Goal: Transaction & Acquisition: Obtain resource

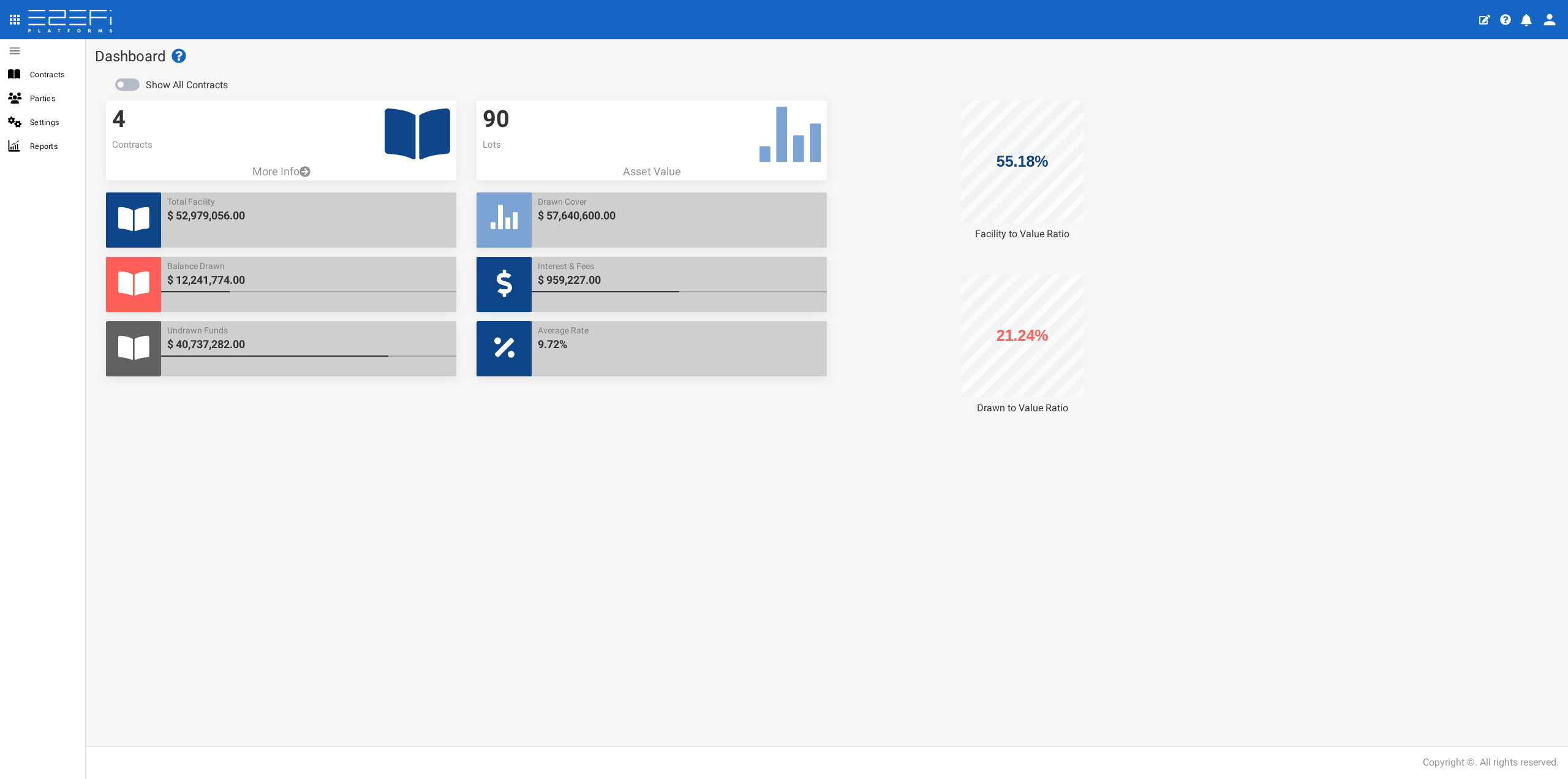
click at [409, 130] on icon at bounding box center [417, 134] width 65 height 51
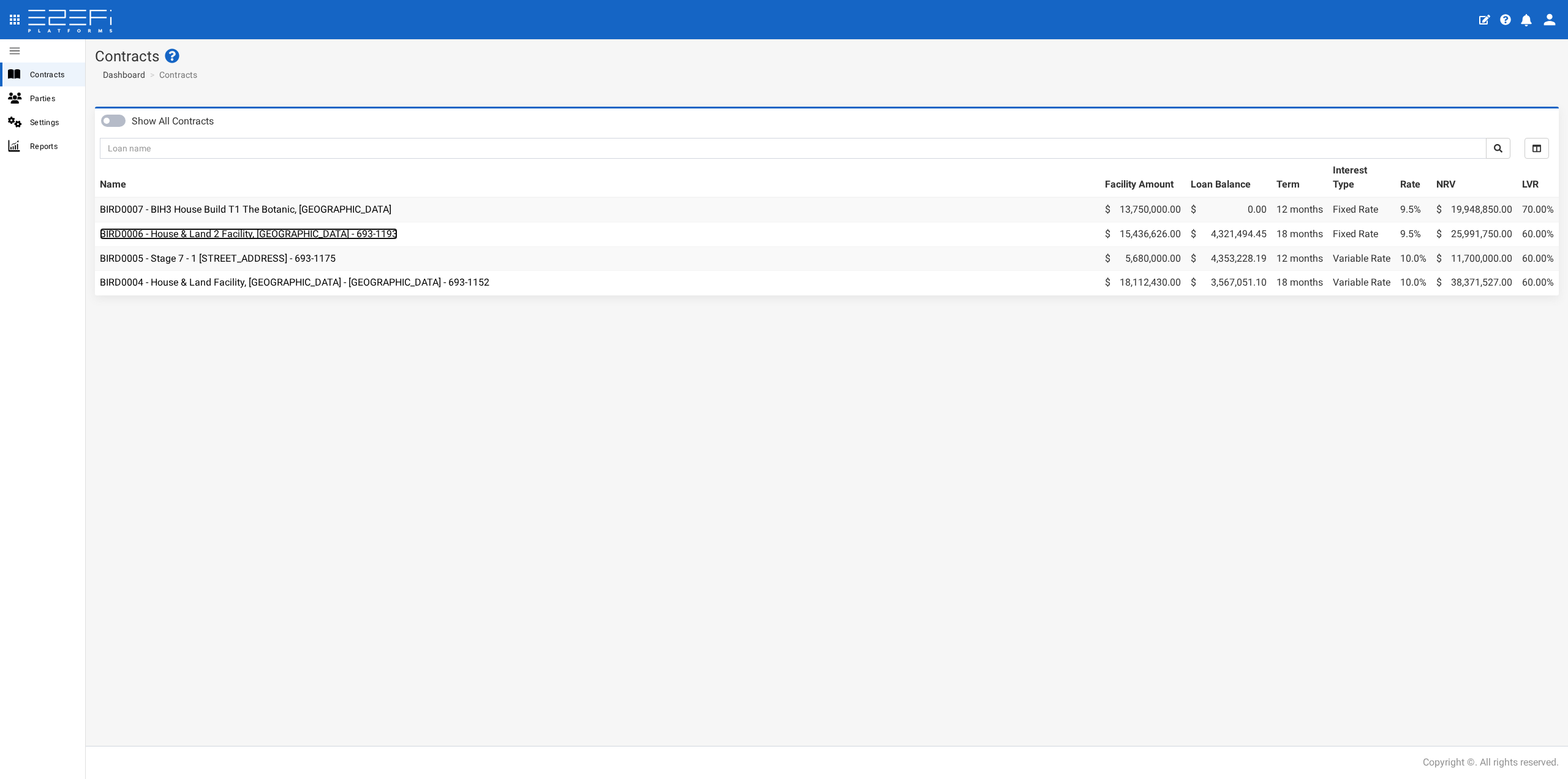
click at [268, 232] on link "BIRD0006 - House & Land 2 Facility, [GEOGRAPHIC_DATA] - 693-1193" at bounding box center [249, 234] width 298 height 12
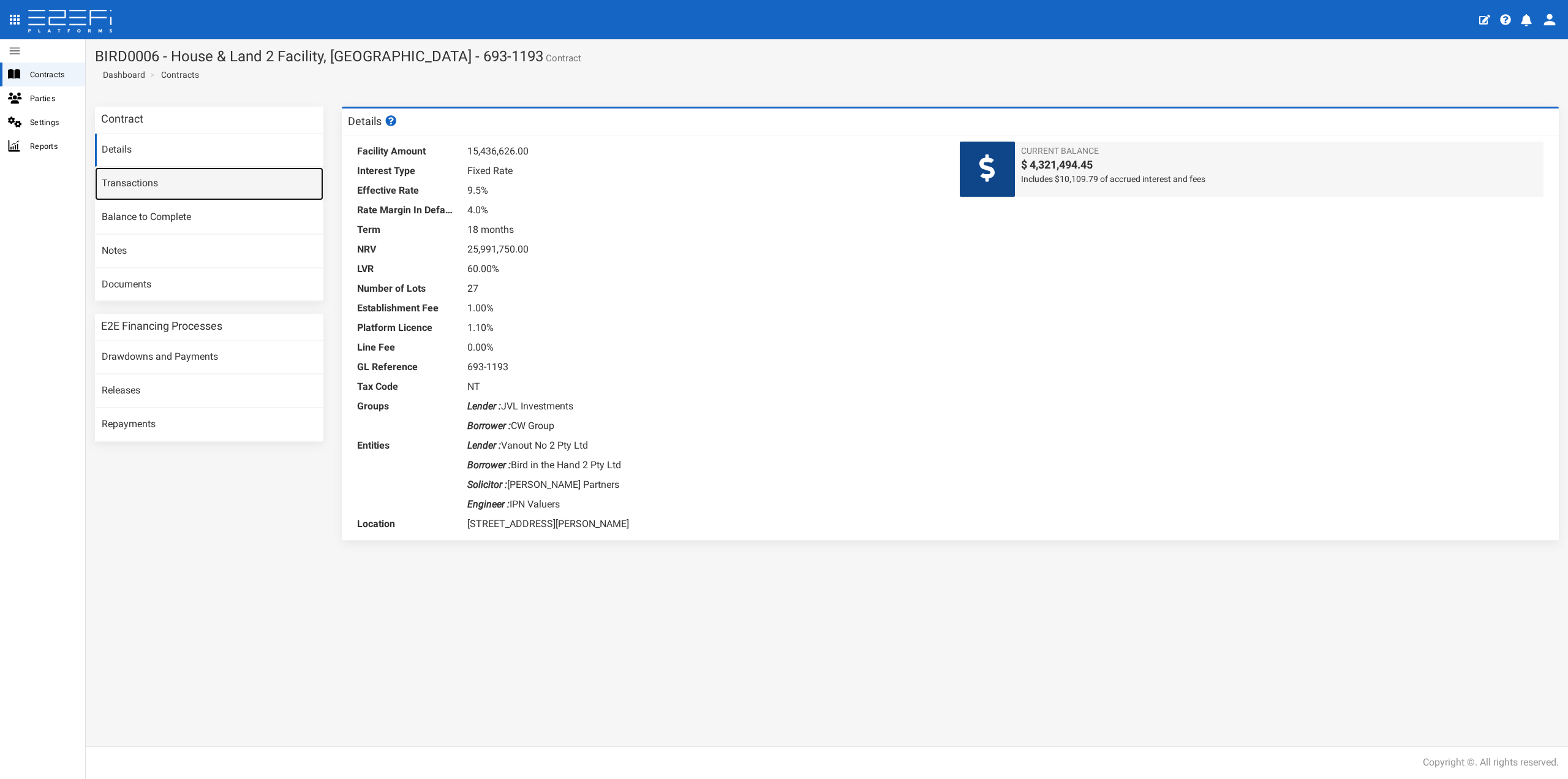
click at [144, 179] on link "Transactions" at bounding box center [209, 184] width 228 height 33
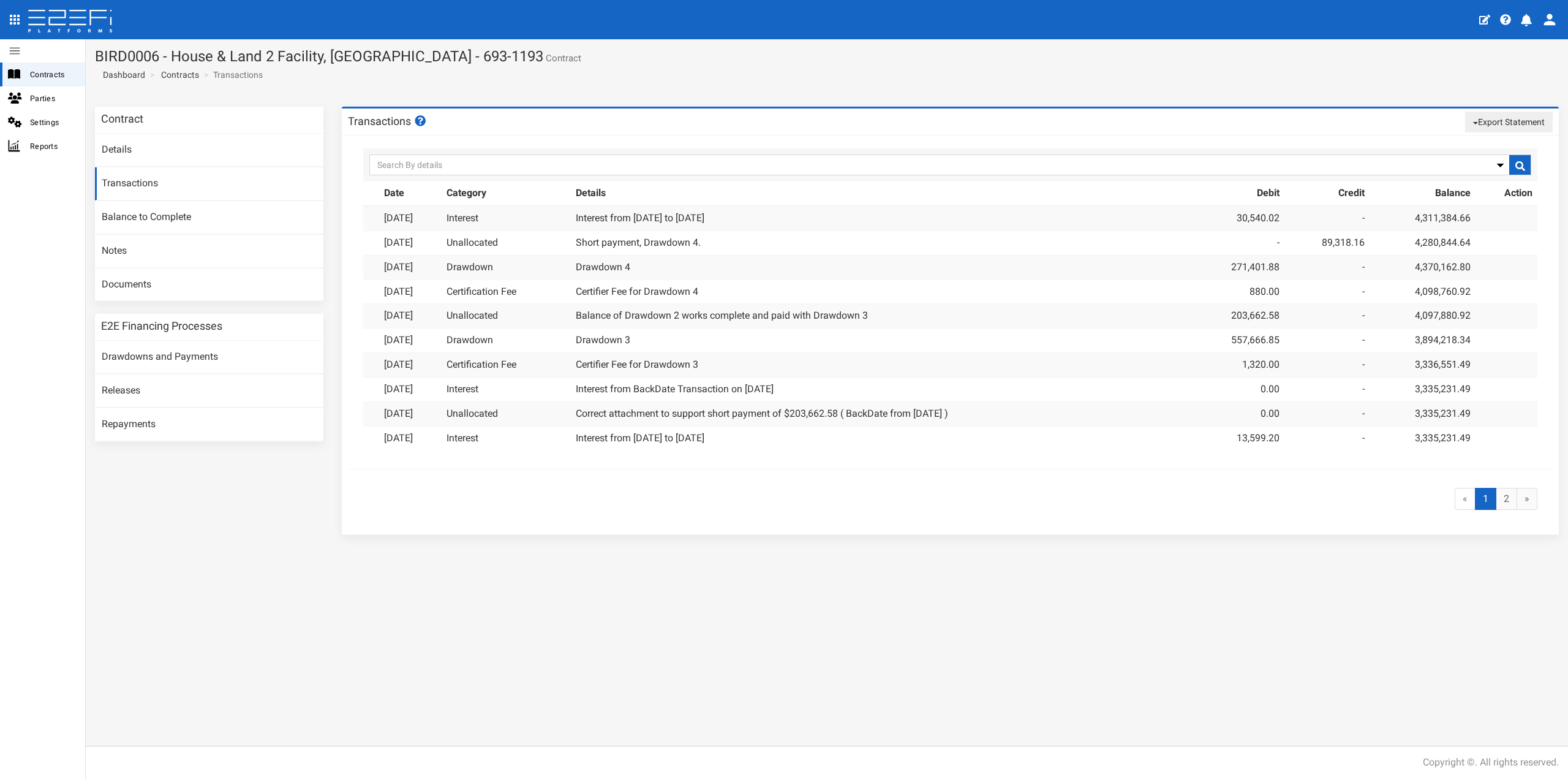
click at [1514, 125] on button "Export Statement" at bounding box center [1509, 122] width 87 height 21
click at [1483, 148] on link "pdf" at bounding box center [1503, 145] width 97 height 16
click at [1501, 118] on button "Export Statement" at bounding box center [1509, 122] width 87 height 21
click at [1492, 161] on link "csv/excel" at bounding box center [1503, 161] width 97 height 16
click at [175, 76] on link "Contracts" at bounding box center [180, 74] width 38 height 12
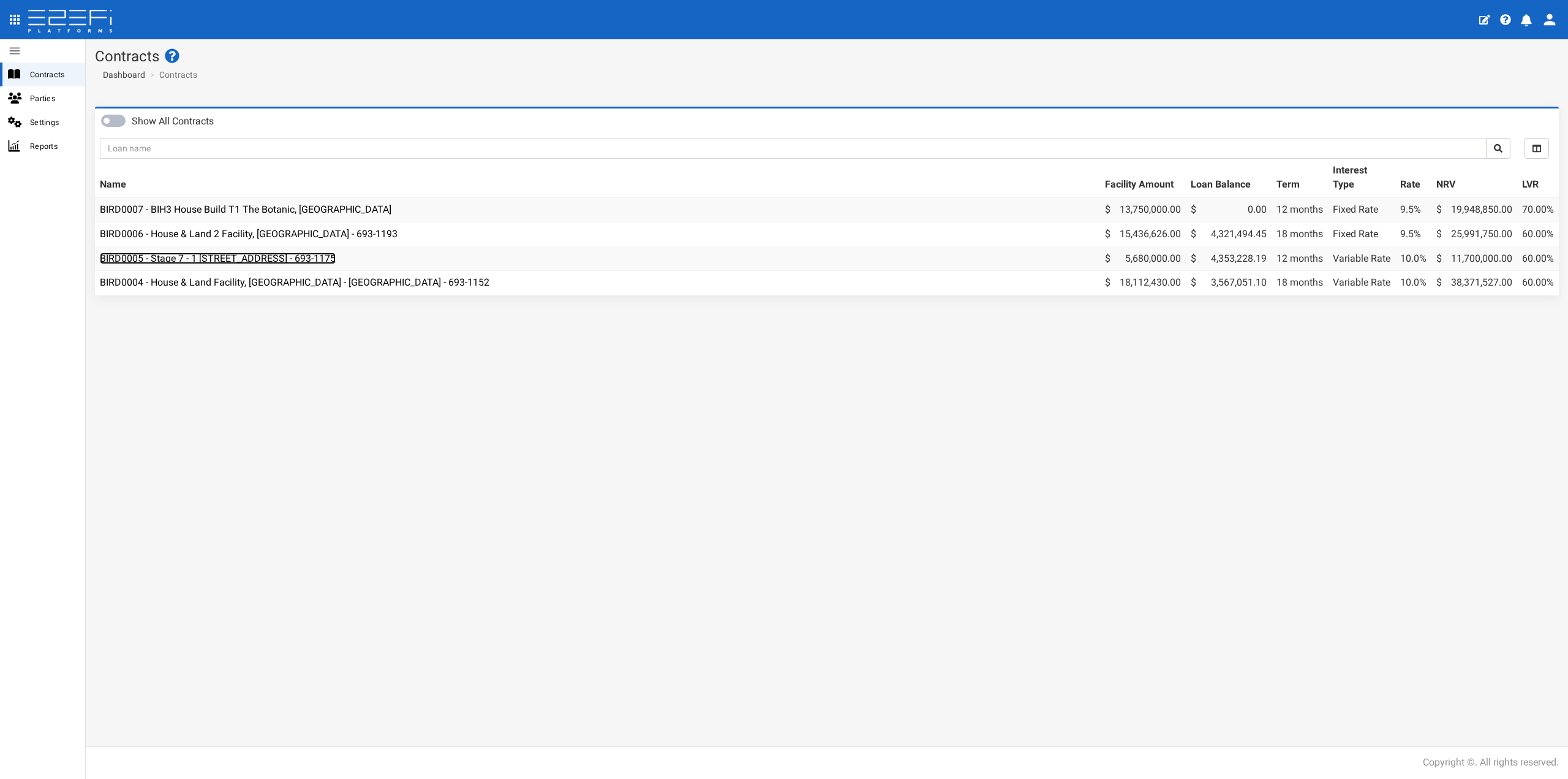
click at [307, 257] on link "BIRD0005 - Stage 7 - 1 [STREET_ADDRESS] - 693-1175" at bounding box center [218, 258] width 236 height 12
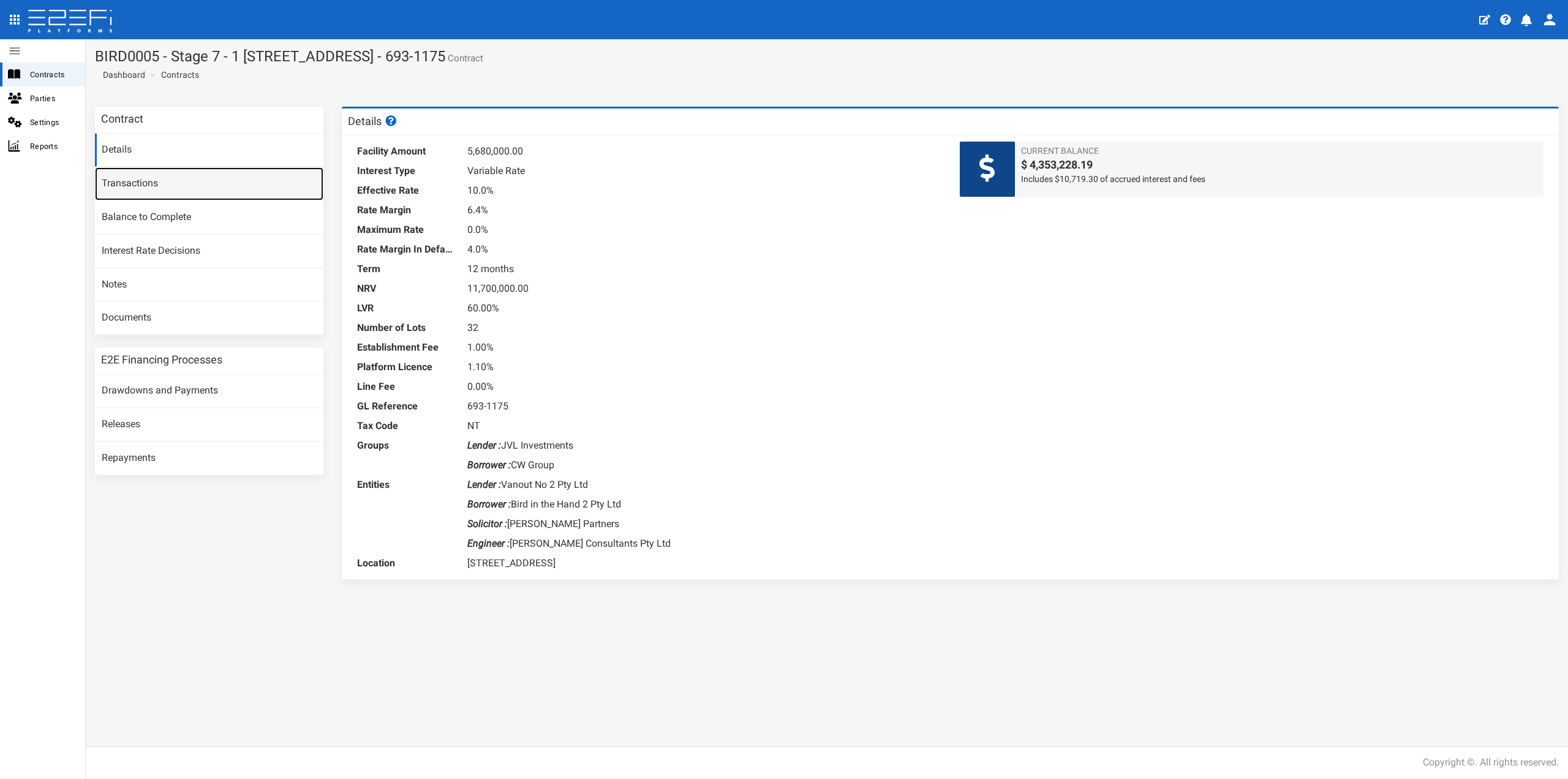
click at [184, 196] on link "Transactions" at bounding box center [209, 184] width 228 height 33
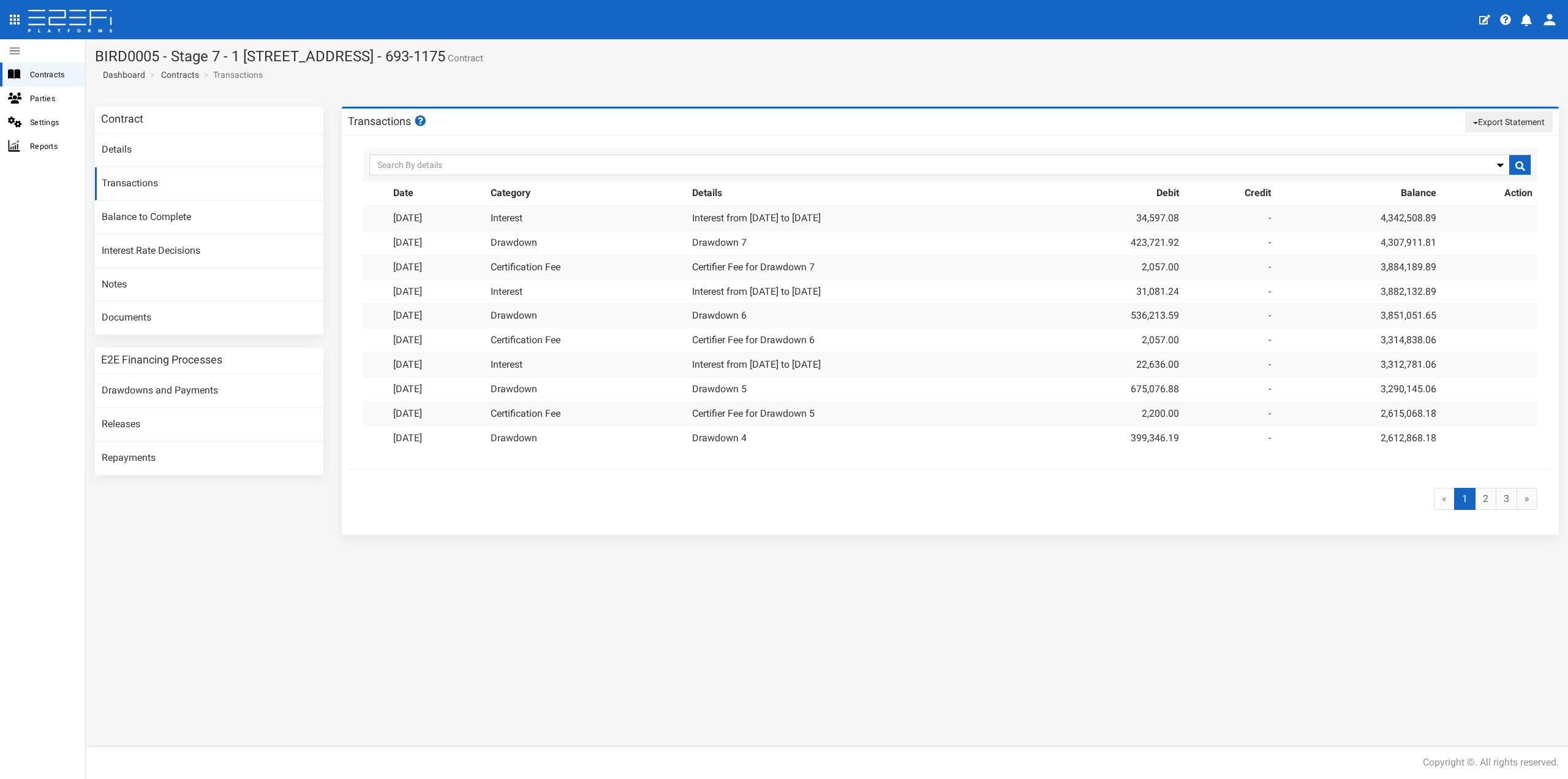
click at [1485, 125] on button "Export Statement" at bounding box center [1509, 122] width 87 height 21
click at [1481, 142] on link "pdf" at bounding box center [1503, 145] width 97 height 16
click at [1536, 121] on button "Export Statement" at bounding box center [1509, 122] width 87 height 21
click at [1494, 159] on link "csv/excel" at bounding box center [1503, 161] width 97 height 16
click at [182, 75] on link "Contracts" at bounding box center [180, 74] width 38 height 12
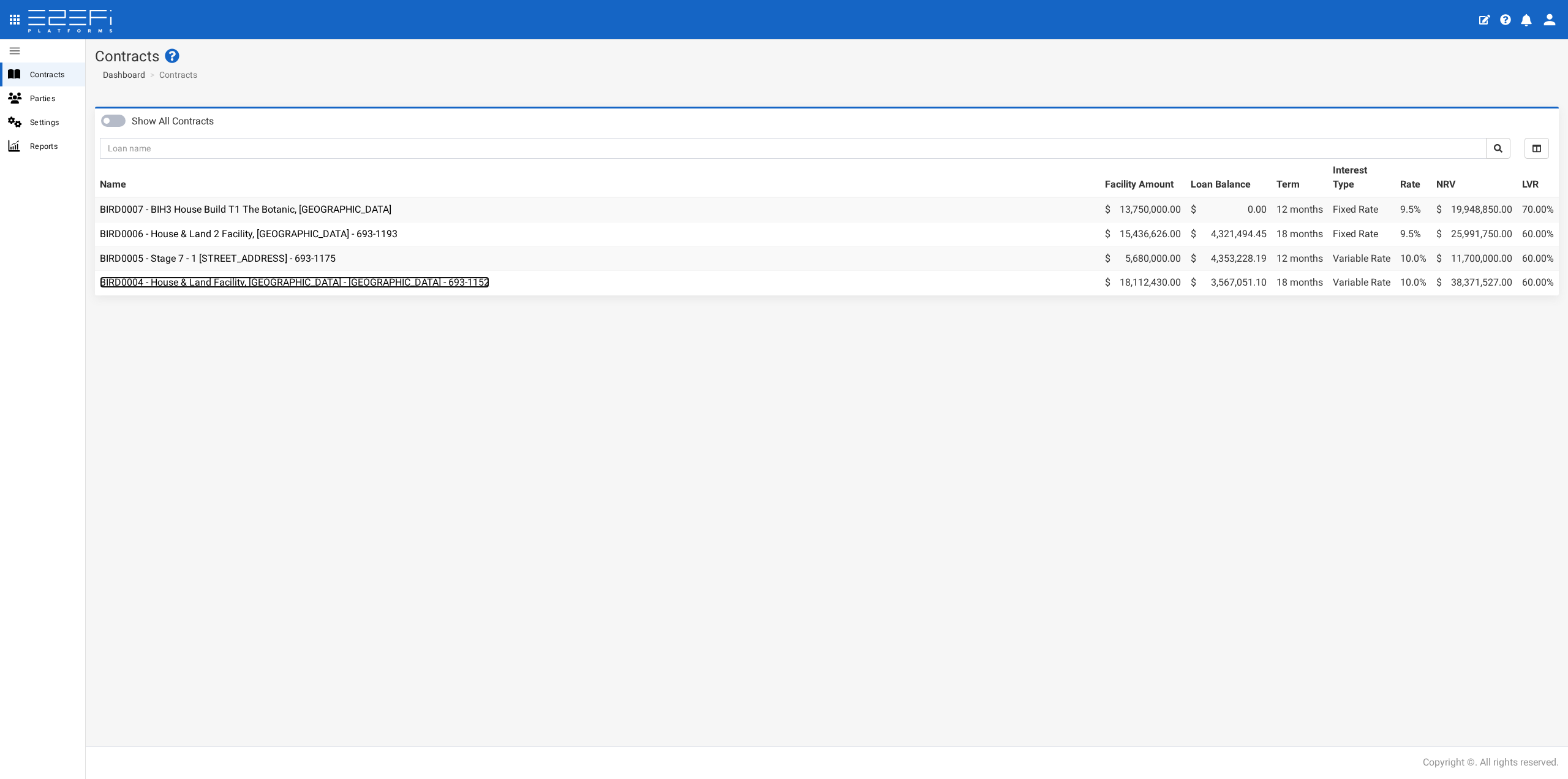
click at [271, 287] on link "BIRD0004 - House & Land Facility, [GEOGRAPHIC_DATA] - [GEOGRAPHIC_DATA] - 693-1…" at bounding box center [295, 282] width 390 height 12
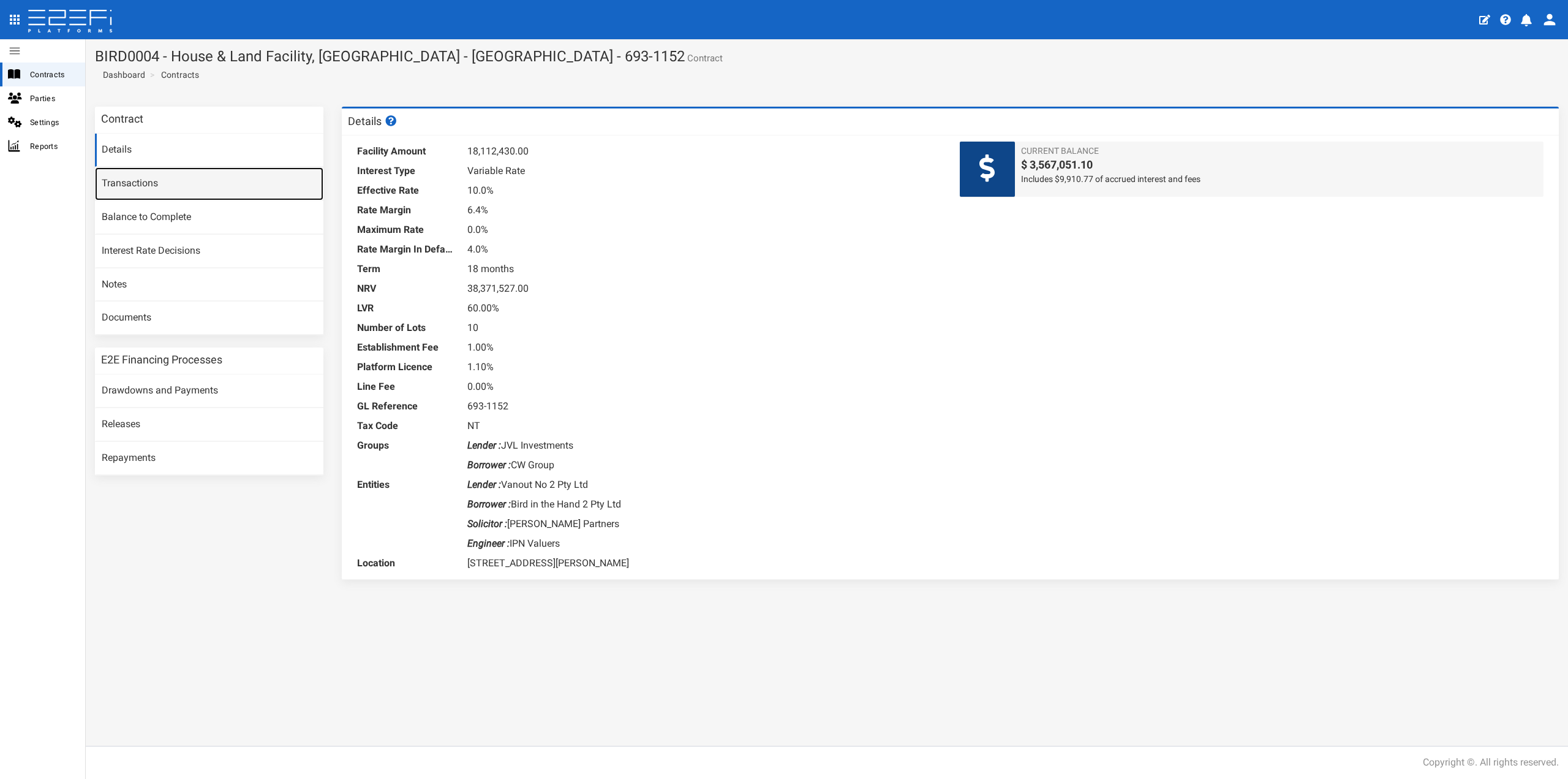
click at [173, 184] on link "Transactions" at bounding box center [209, 184] width 228 height 33
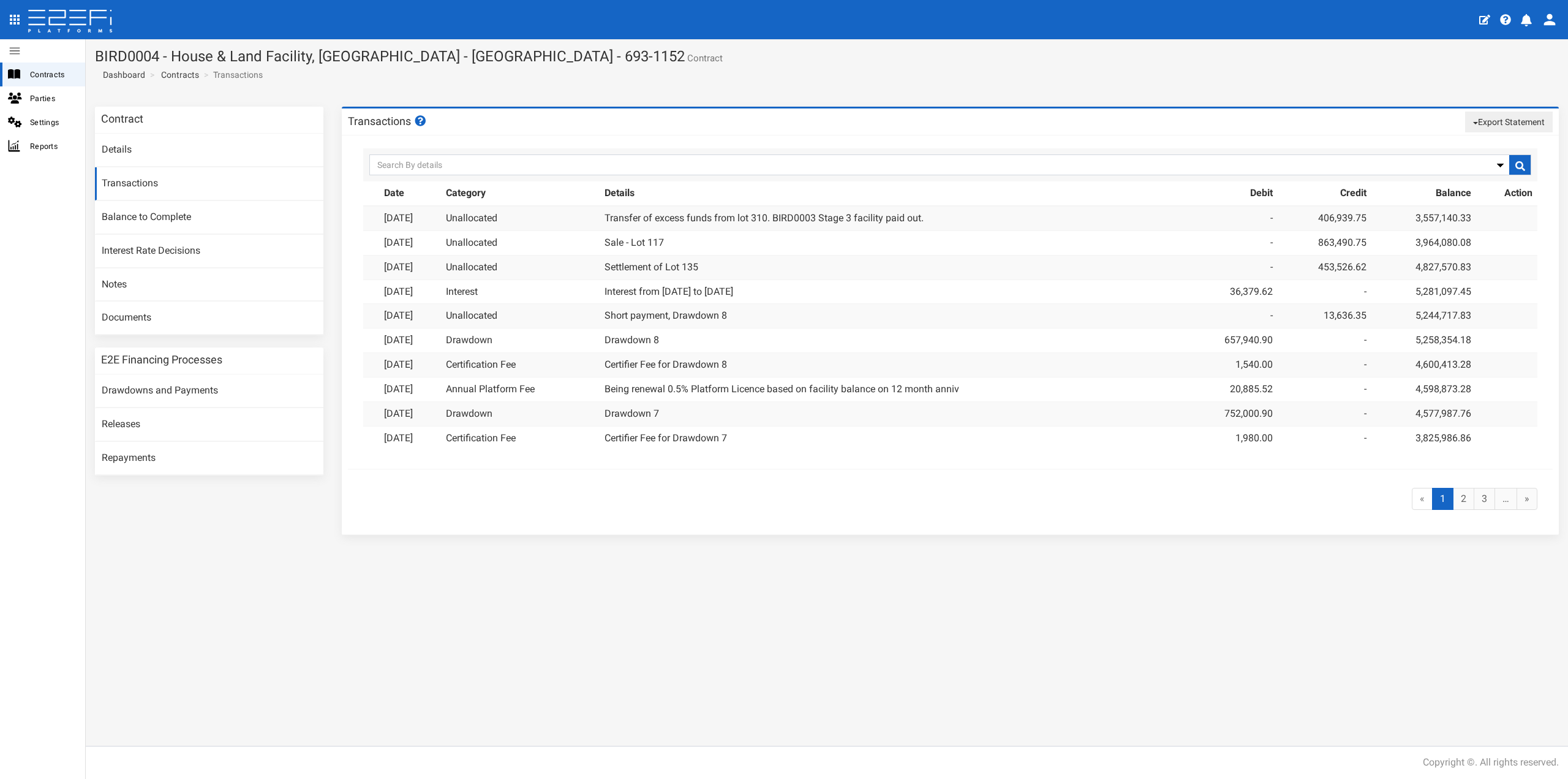
click at [1499, 120] on button "Export Statement" at bounding box center [1509, 122] width 87 height 21
click at [1474, 143] on link "pdf" at bounding box center [1503, 145] width 97 height 16
click at [1544, 116] on button "Export Statement" at bounding box center [1509, 122] width 87 height 21
click at [1483, 157] on link "csv/excel" at bounding box center [1503, 161] width 97 height 16
click at [175, 76] on link "Contracts" at bounding box center [180, 74] width 38 height 12
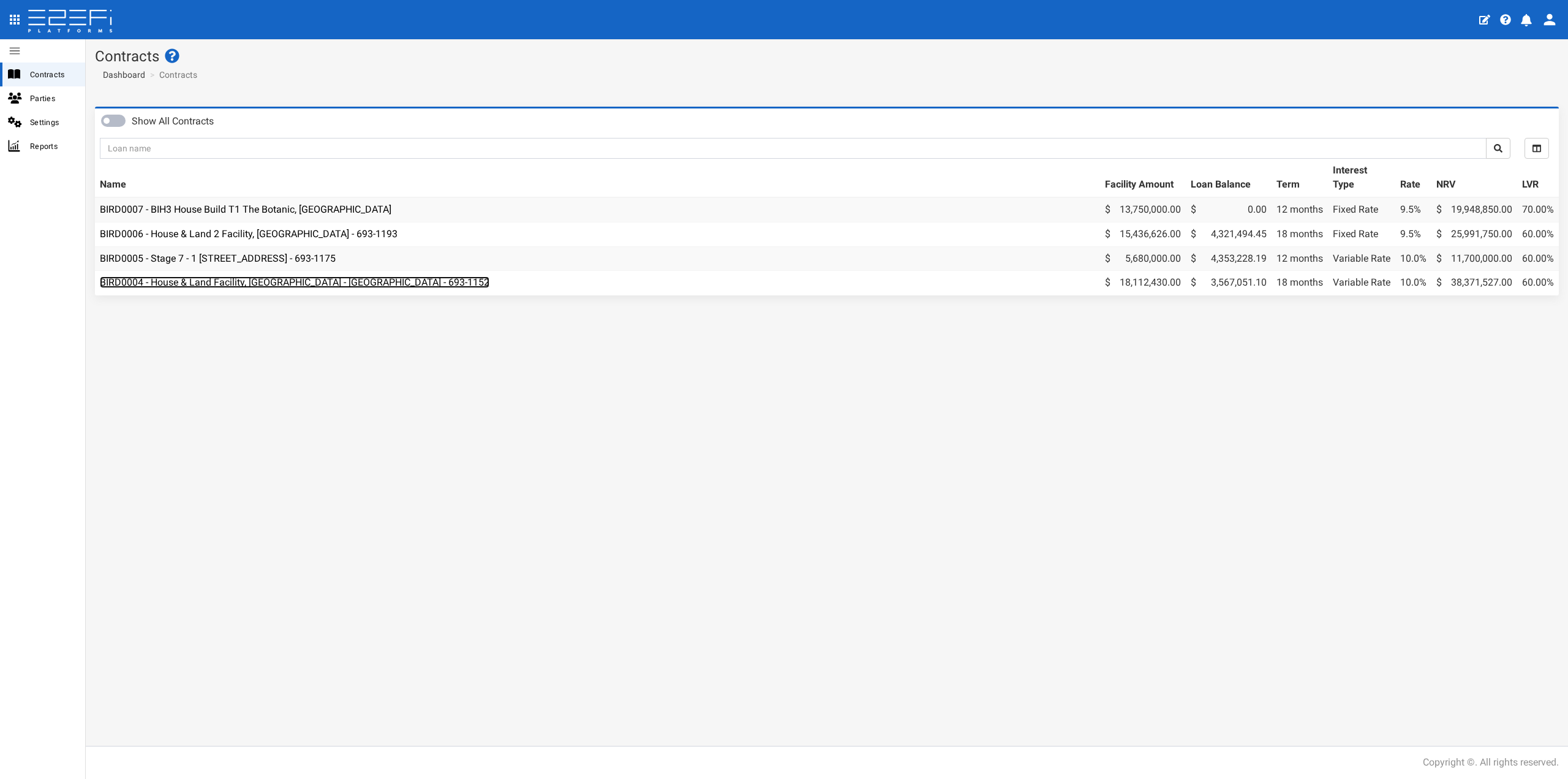
click at [300, 281] on link "BIRD0004 - House & Land Facility, [GEOGRAPHIC_DATA] - [GEOGRAPHIC_DATA] - 693-1…" at bounding box center [295, 282] width 390 height 12
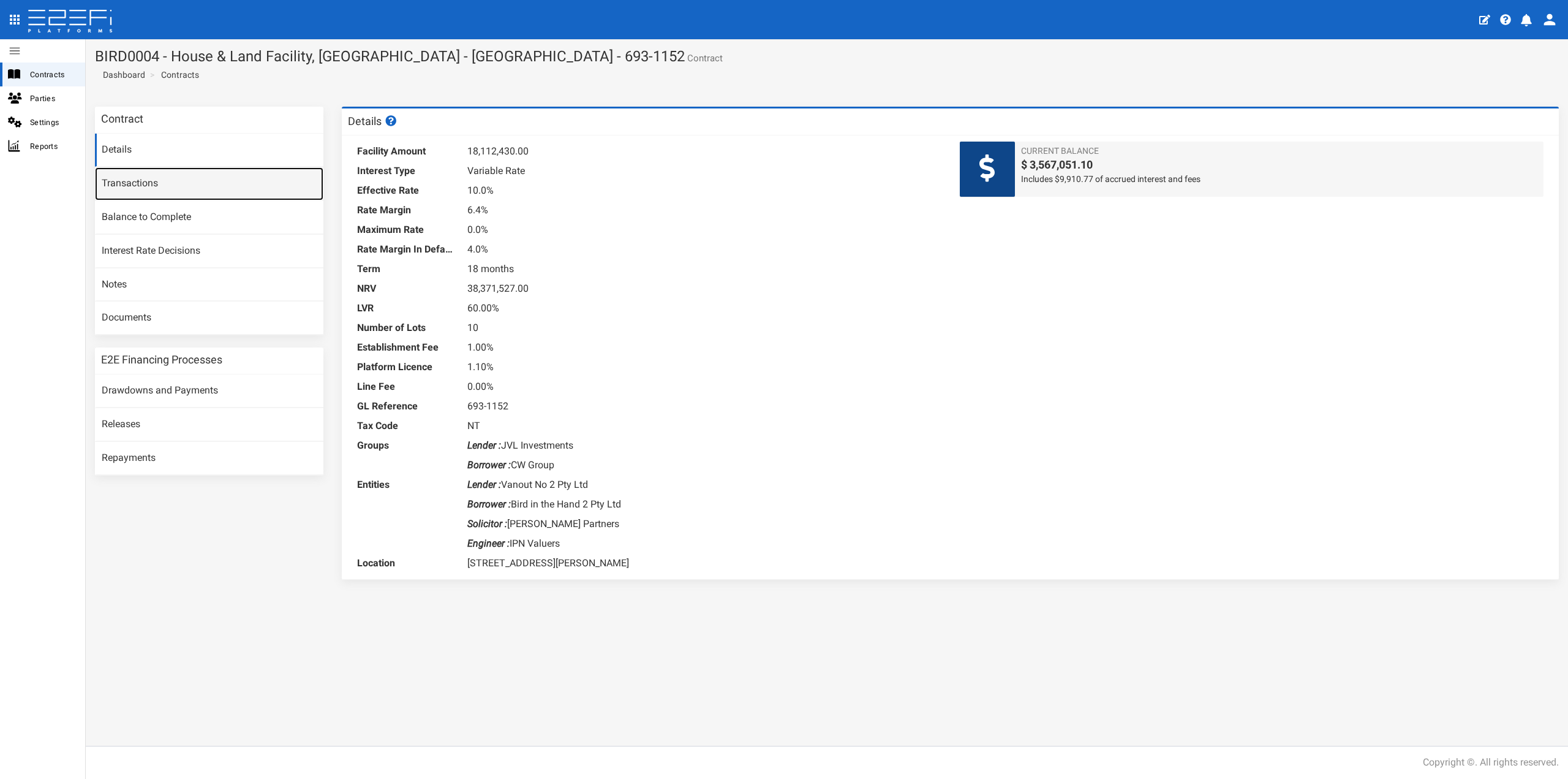
click at [121, 187] on link "Transactions" at bounding box center [209, 184] width 228 height 33
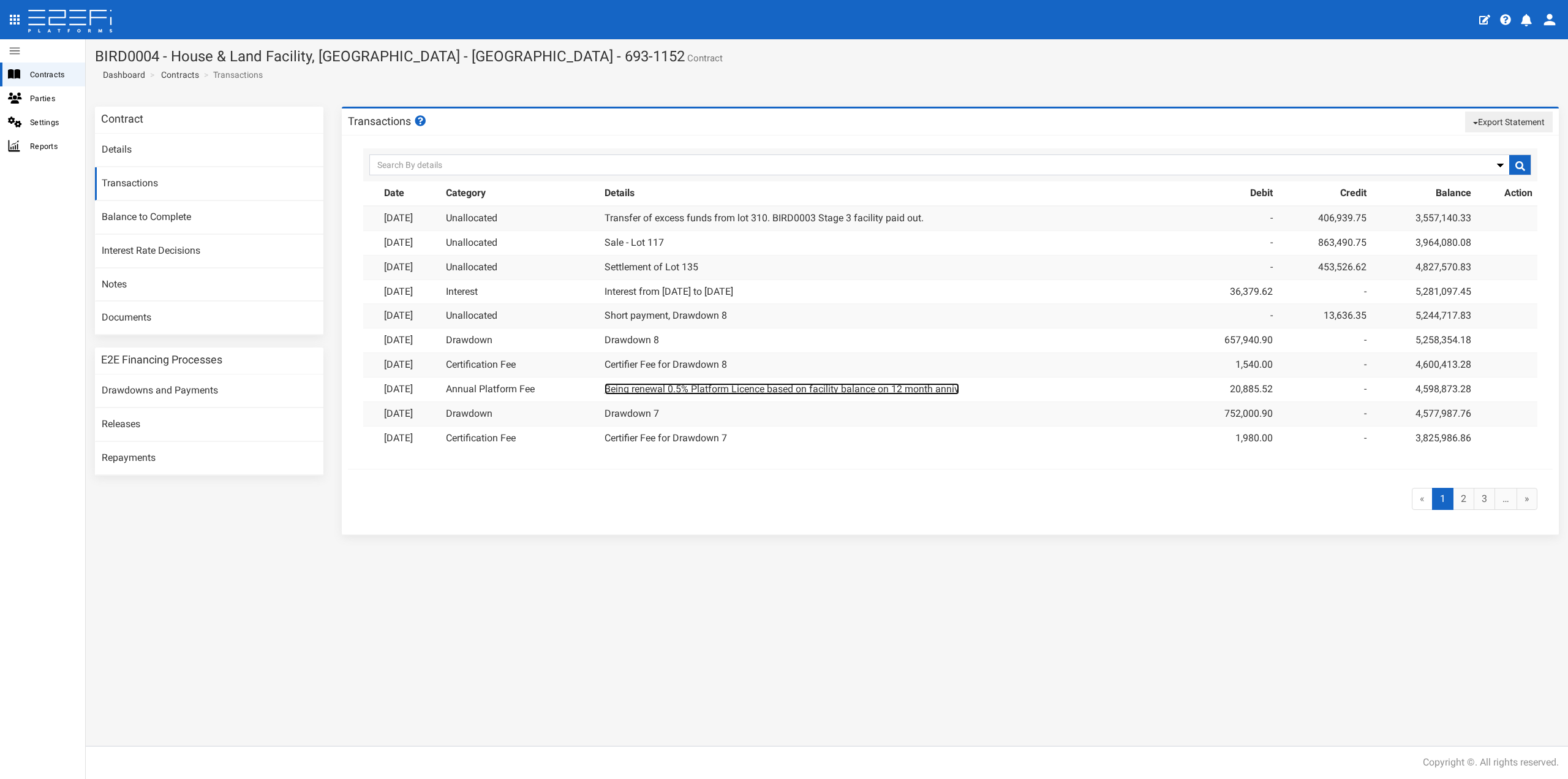
click at [692, 386] on link "Being renewal 0.5% Platform Licence based on facility balance on 12 month anniv" at bounding box center [782, 389] width 355 height 12
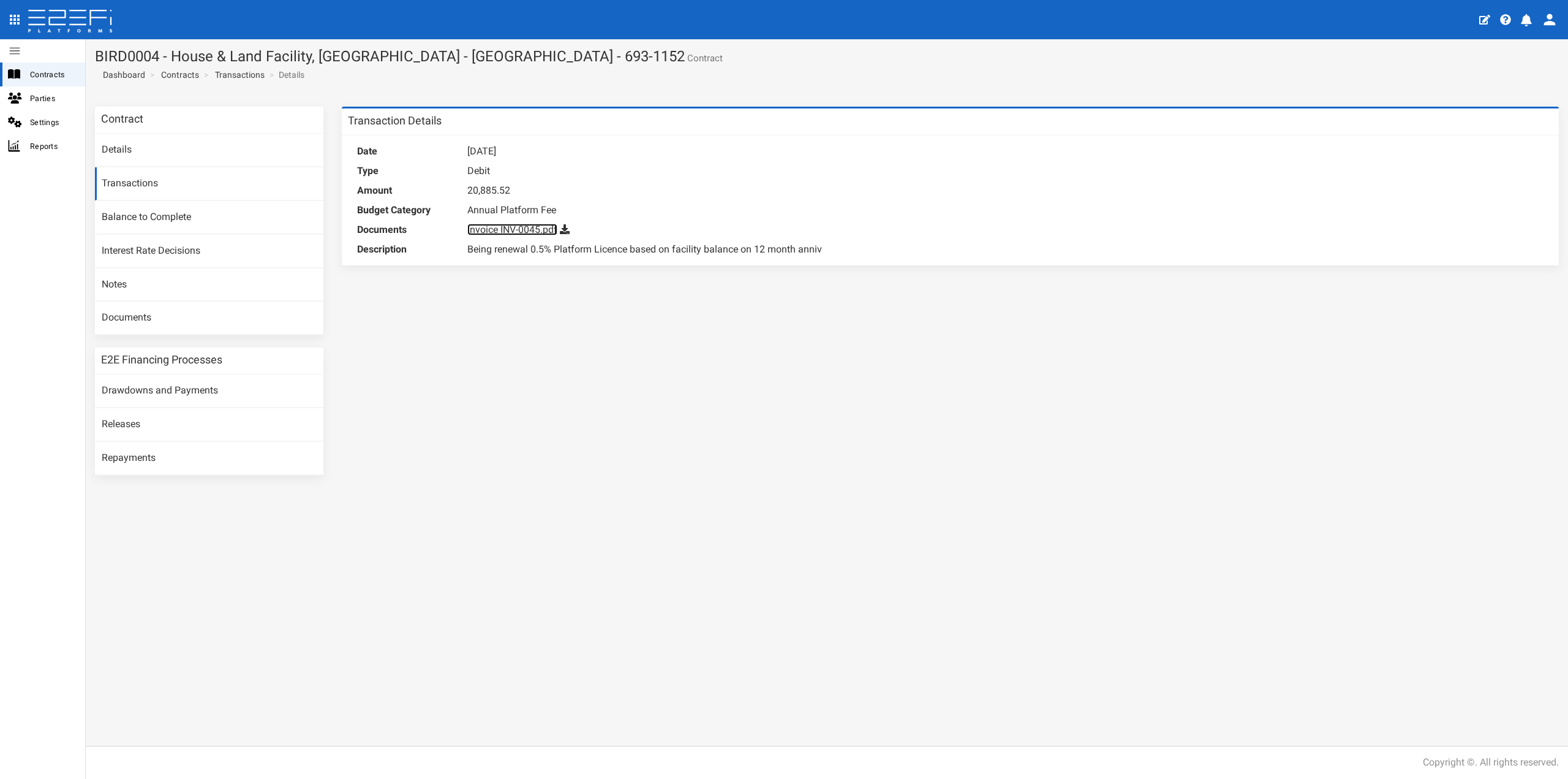
click at [546, 225] on link "Invoice INV-0045.pdf" at bounding box center [512, 229] width 90 height 12
click at [231, 69] on link "Transactions" at bounding box center [239, 74] width 49 height 12
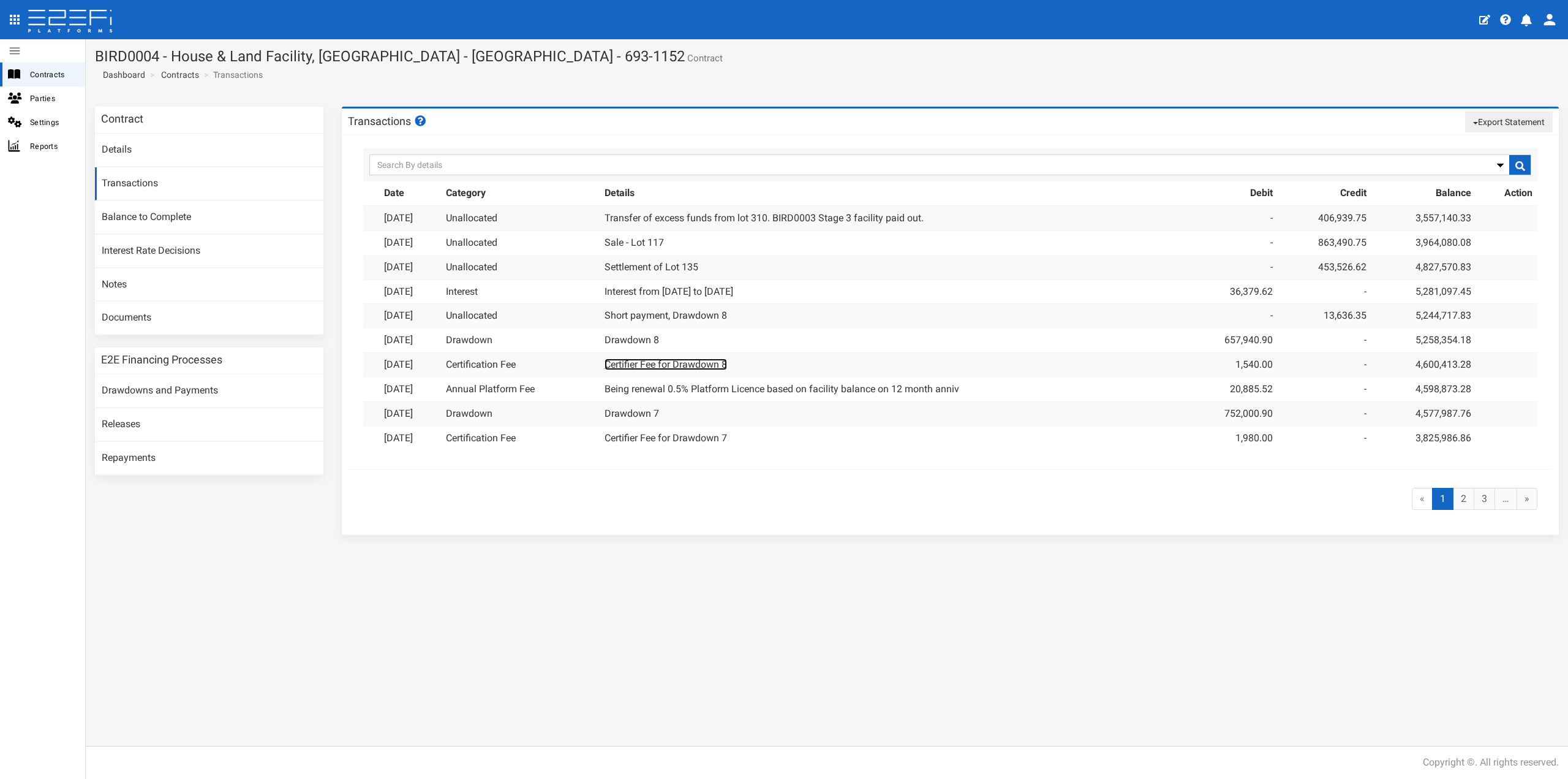
click at [675, 367] on link "Certifier Fee for Drawdown 8" at bounding box center [666, 364] width 123 height 12
